Goal: Task Accomplishment & Management: Use online tool/utility

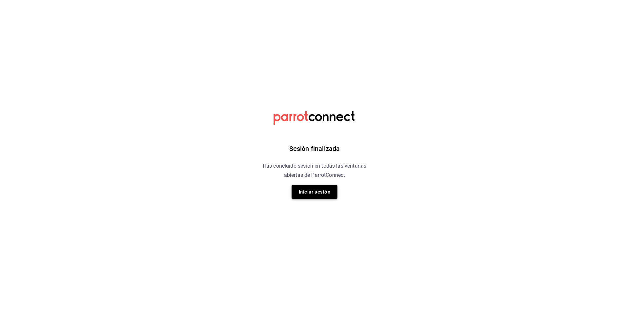
click at [317, 192] on button "Iniciar sesión" at bounding box center [315, 192] width 46 height 14
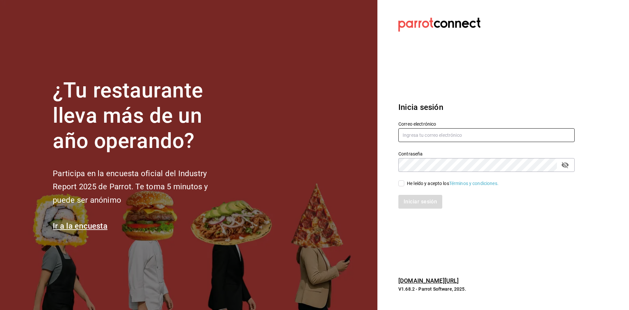
click at [432, 138] on input "text" at bounding box center [486, 135] width 176 height 14
click at [435, 136] on input "[DOMAIN_NAME]" at bounding box center [486, 135] width 176 height 14
type input "[EMAIL_ADDRESS][DOMAIN_NAME]"
click at [566, 162] on icon "passwordField" at bounding box center [565, 165] width 8 height 8
click at [402, 183] on input "He leído y acepto los Términos y condiciones." at bounding box center [401, 183] width 6 height 6
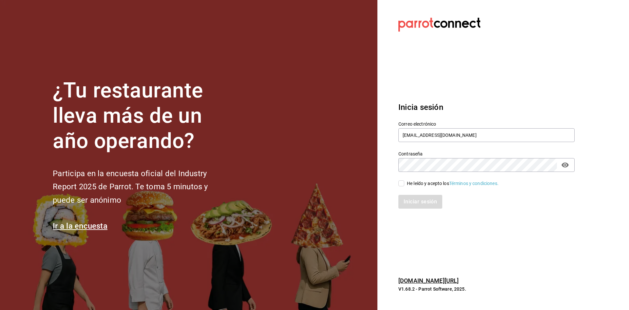
checkbox input "true"
click at [408, 199] on button "Iniciar sesión" at bounding box center [420, 202] width 45 height 14
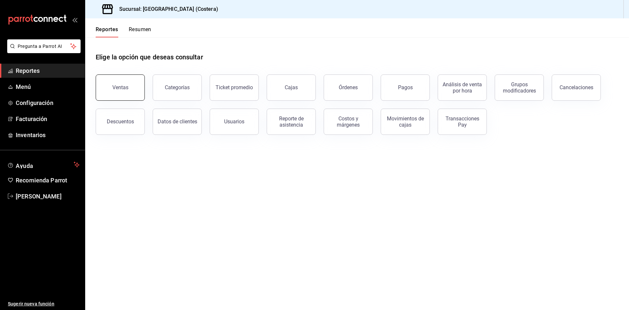
click at [120, 91] on button "Ventas" at bounding box center [120, 87] width 49 height 26
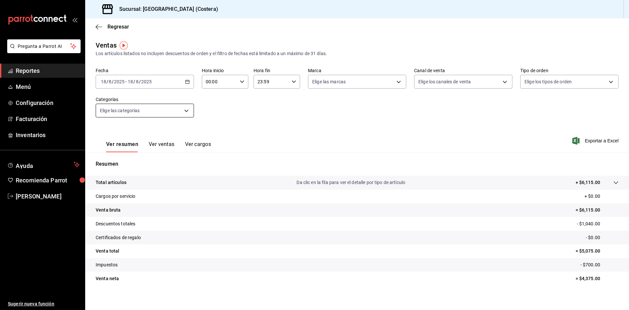
click at [162, 113] on body "Pregunta a Parrot AI Reportes Menú Configuración Facturación Inventarios Ayuda …" at bounding box center [314, 155] width 629 height 310
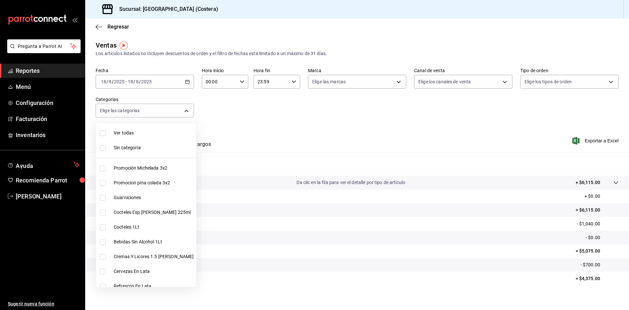
click at [102, 131] on input "checkbox" at bounding box center [103, 133] width 6 height 6
checkbox input "true"
type input "f9973abf-4d50-430f-a3a0-1be1e9b440c3,4500806b-e482-404f-ace7-b7714d25f1ae,b7f0a…"
checkbox input "true"
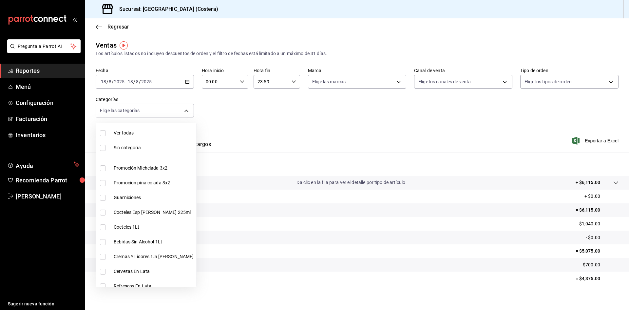
checkbox input "true"
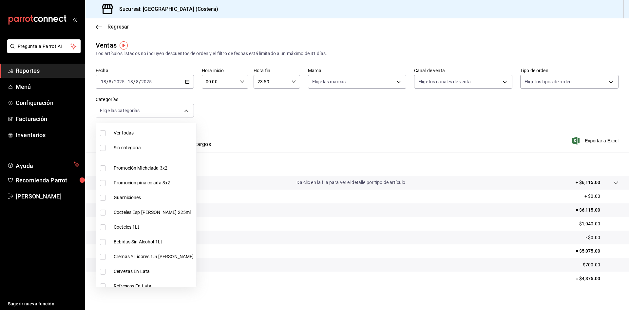
checkbox input "true"
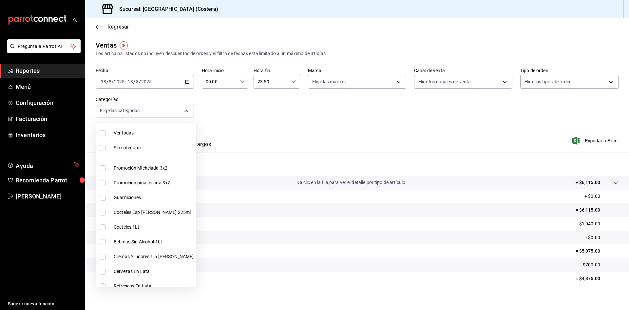
checkbox input "true"
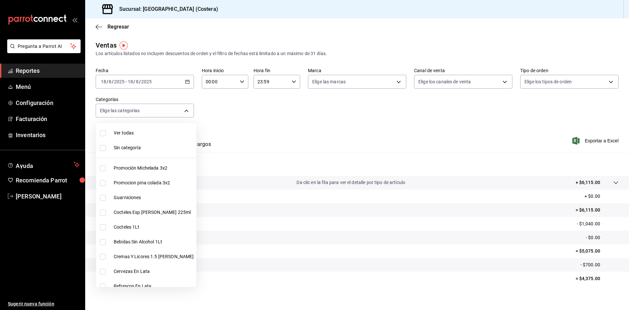
checkbox input "true"
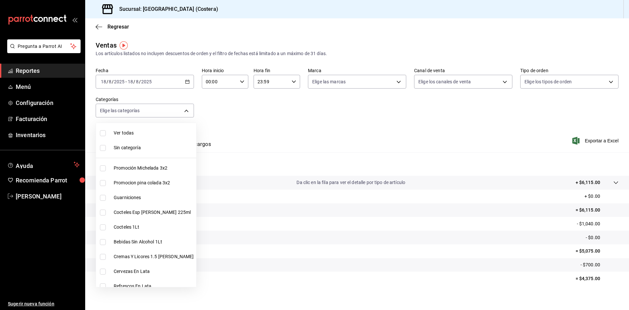
checkbox input "true"
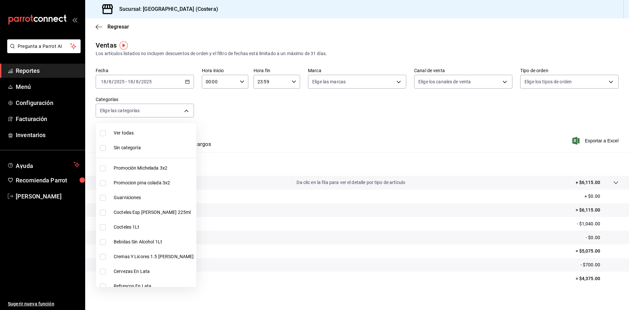
checkbox input "true"
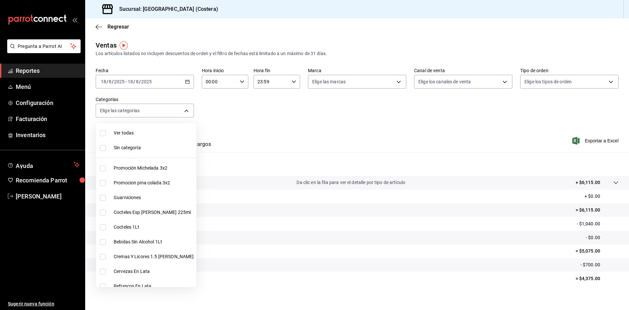
checkbox input "true"
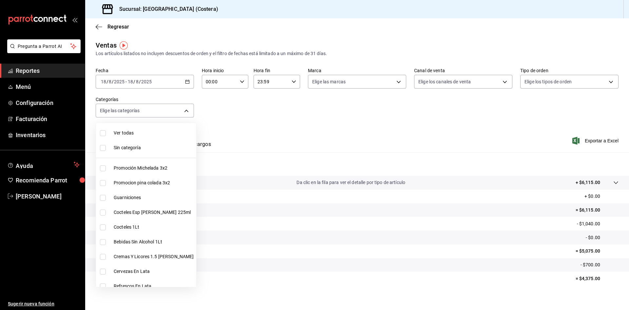
checkbox input "true"
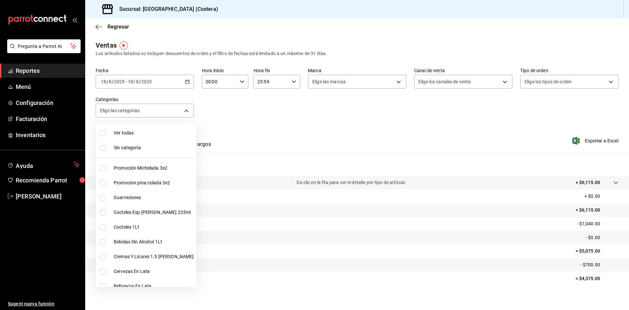
checkbox input "true"
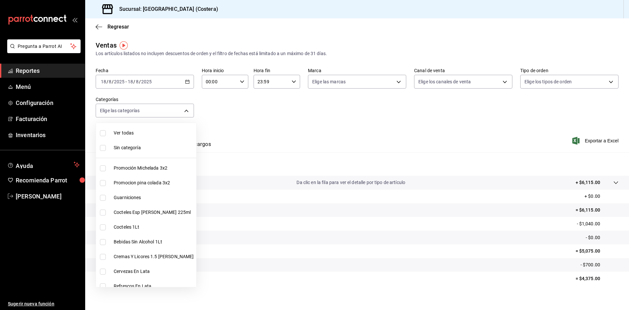
checkbox input "true"
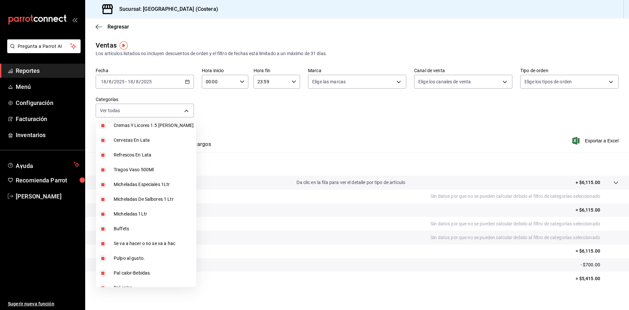
scroll to position [164, 0]
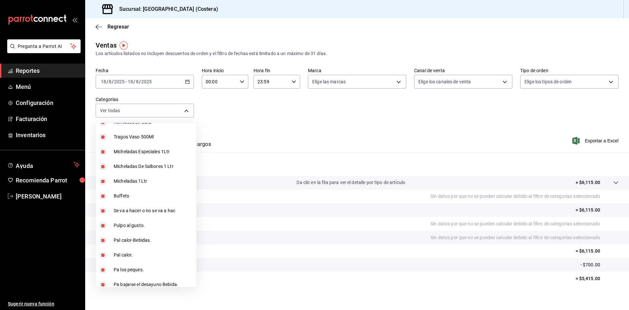
click at [102, 197] on input "checkbox" at bounding box center [103, 196] width 6 height 6
checkbox input "false"
type input "f9973abf-4d50-430f-a3a0-1be1e9b440c3,4500806b-e482-404f-ace7-b7714d25f1ae,b7f0a…"
checkbox input "false"
click at [324, 105] on div at bounding box center [314, 155] width 629 height 310
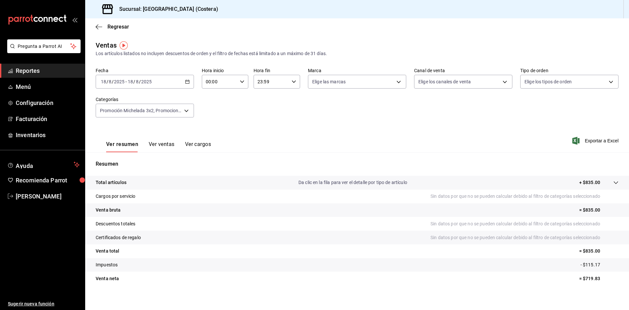
click at [154, 145] on button "Ver ventas" at bounding box center [162, 146] width 26 height 11
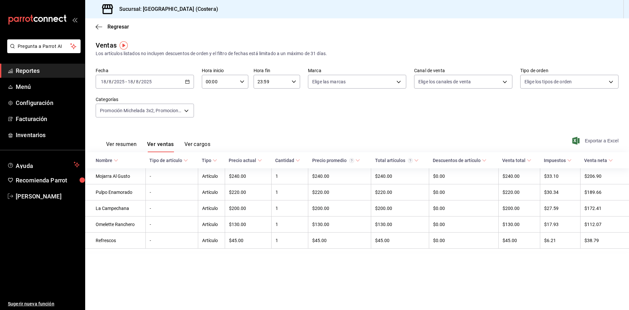
click at [590, 137] on span "Exportar a Excel" at bounding box center [596, 141] width 45 height 8
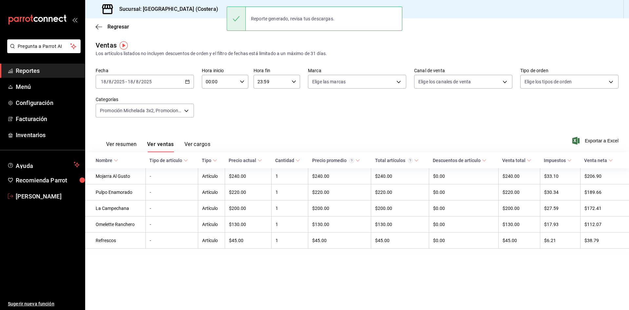
drag, startPoint x: 14, startPoint y: 195, endPoint x: 37, endPoint y: 172, distance: 33.4
click at [14, 195] on link "Rebeca Castro" at bounding box center [42, 196] width 85 height 14
